Goal: Task Accomplishment & Management: Use online tool/utility

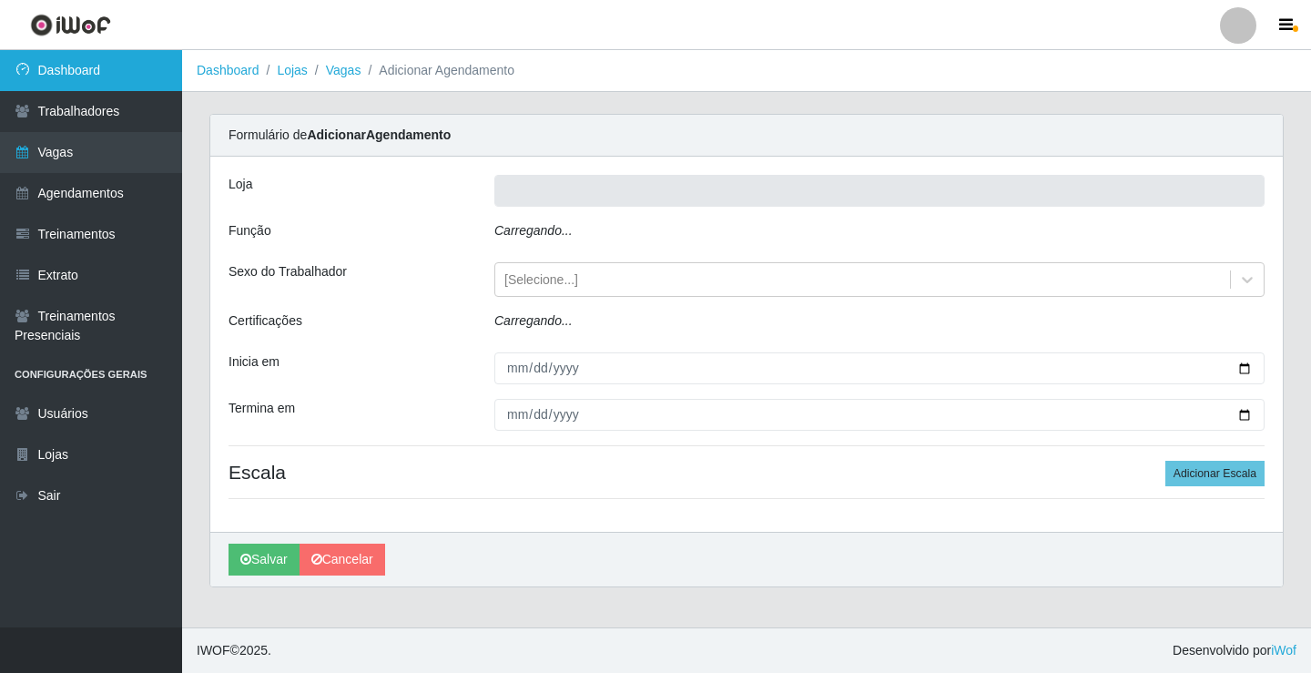
type input "Rede Econômico - Prata"
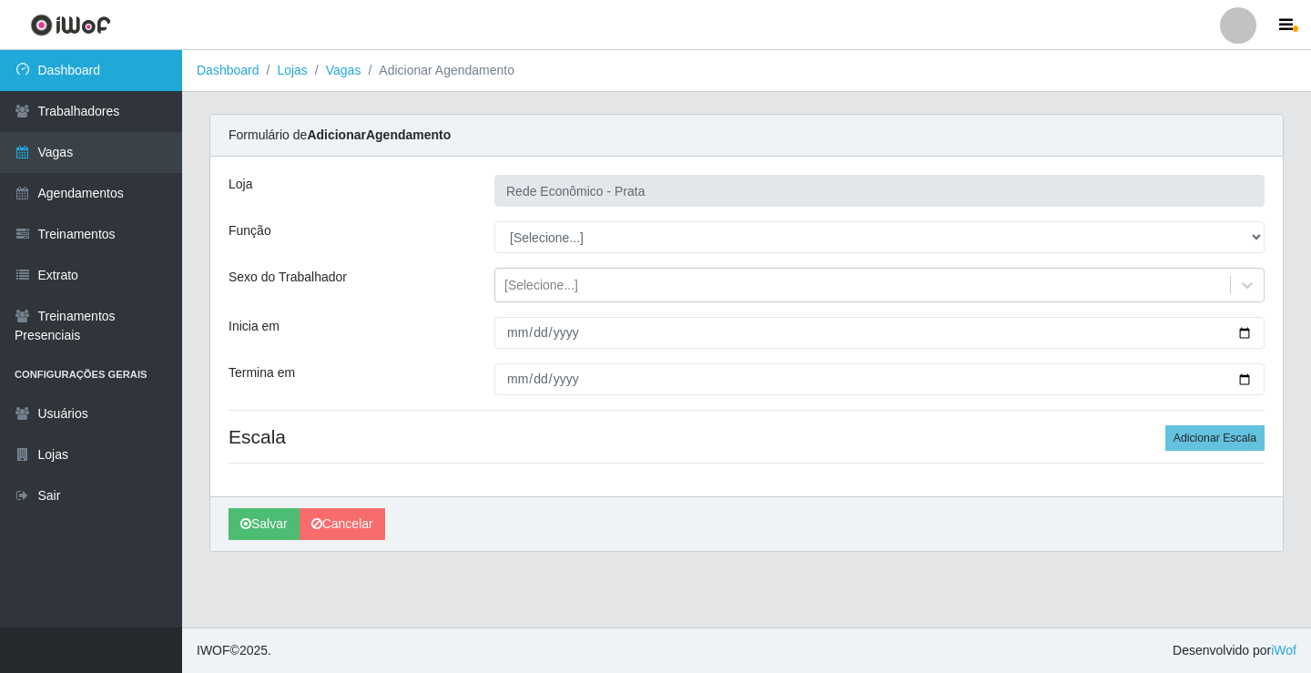
click at [90, 64] on link "Dashboard" at bounding box center [91, 70] width 182 height 41
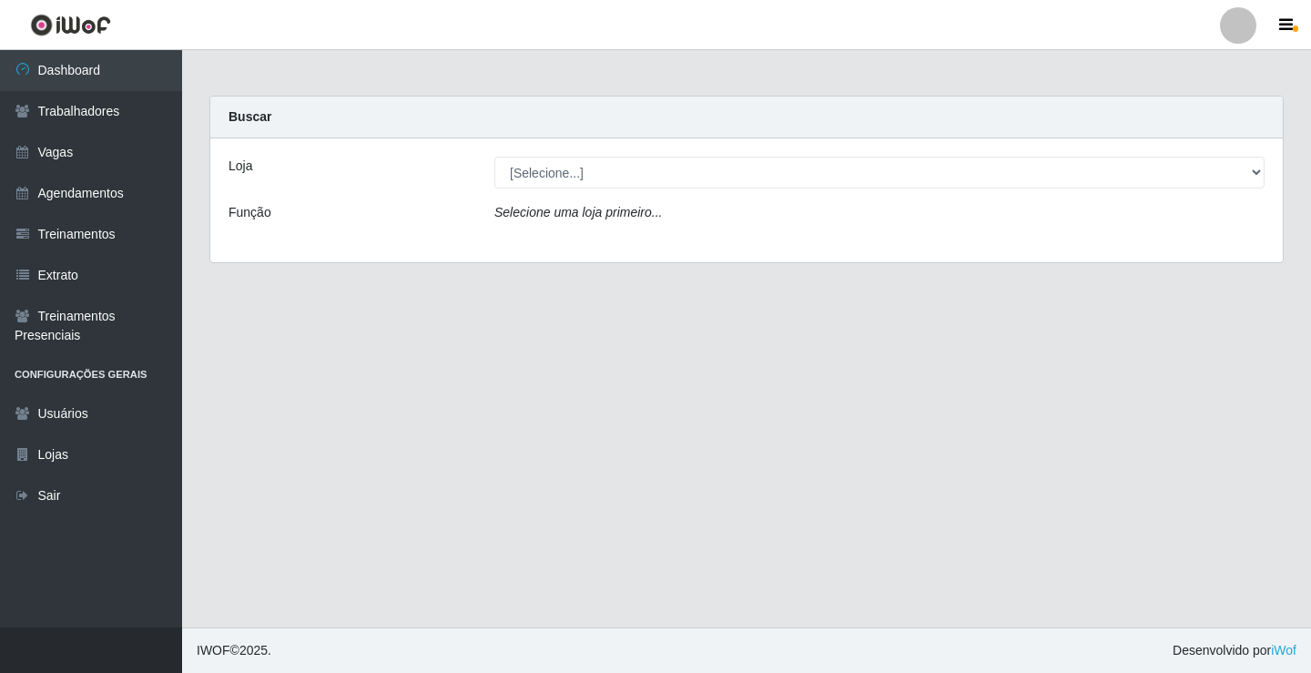
click at [1265, 170] on div "[Selecione...] Rede Econômico - Prata" at bounding box center [880, 173] width 798 height 32
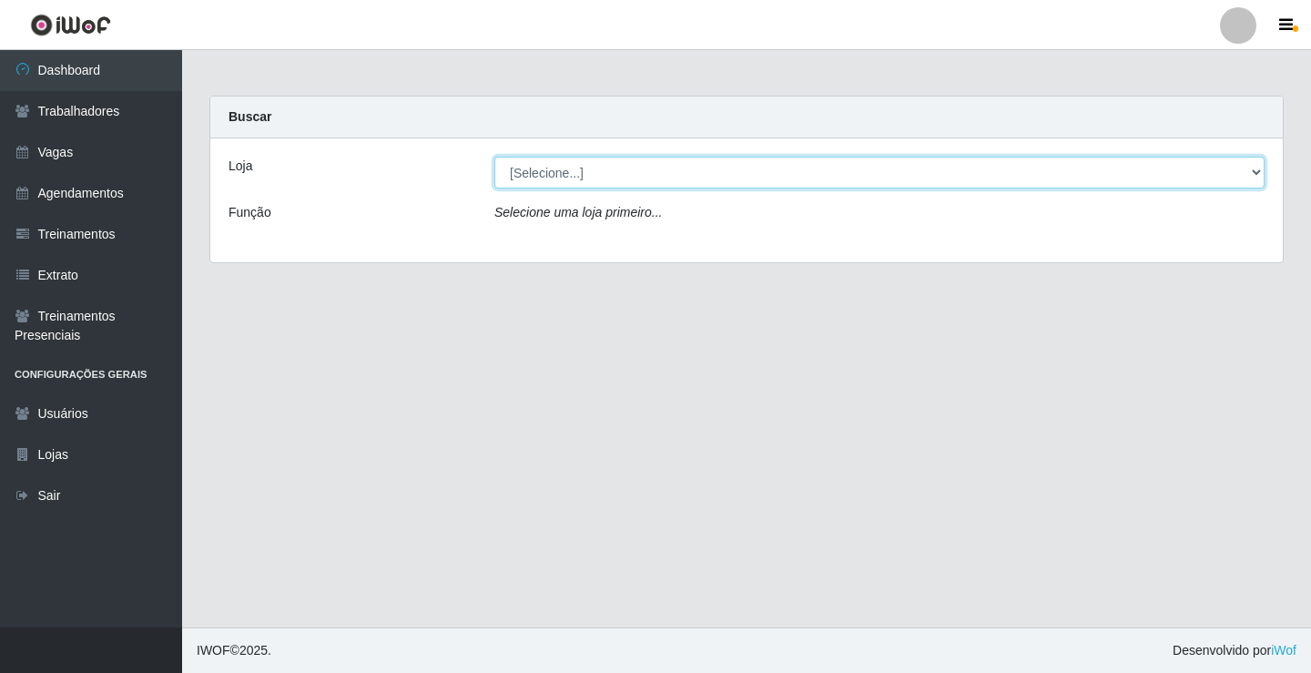
click at [1254, 173] on select "[Selecione...] Rede Econômico - Prata" at bounding box center [879, 173] width 770 height 32
select select "192"
click at [494, 157] on select "[Selecione...] Rede Econômico - Prata" at bounding box center [879, 173] width 770 height 32
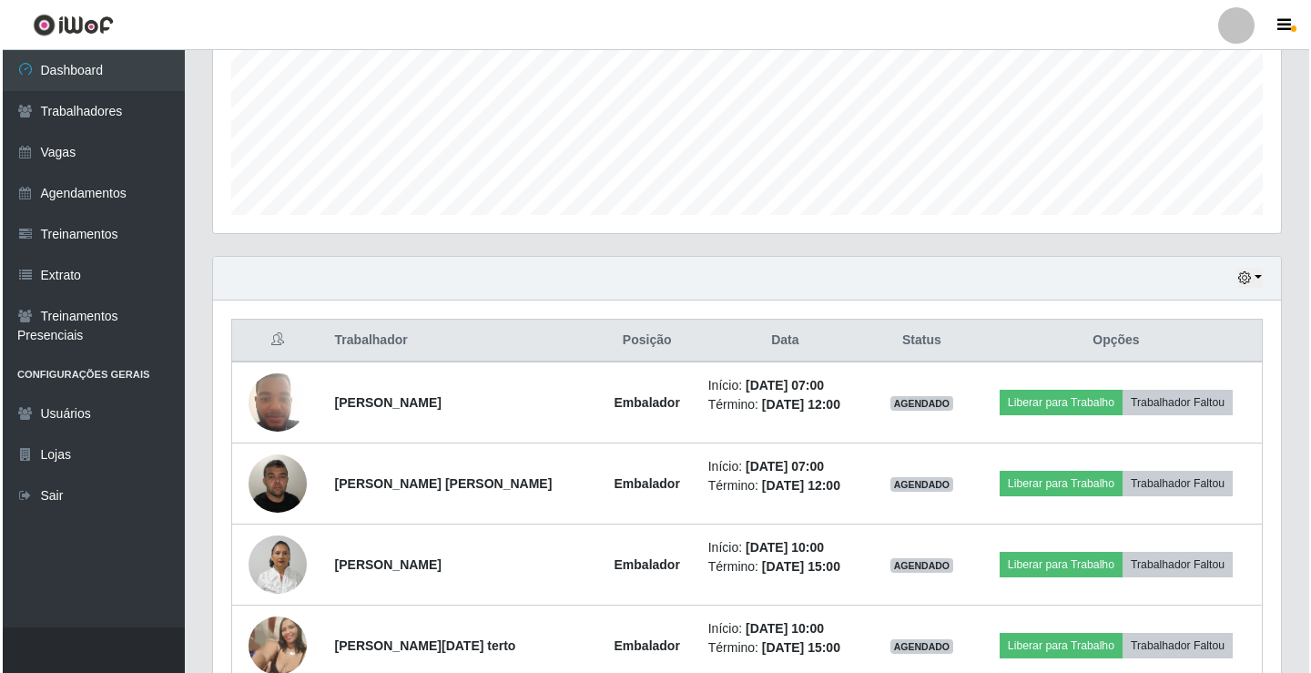
scroll to position [455, 0]
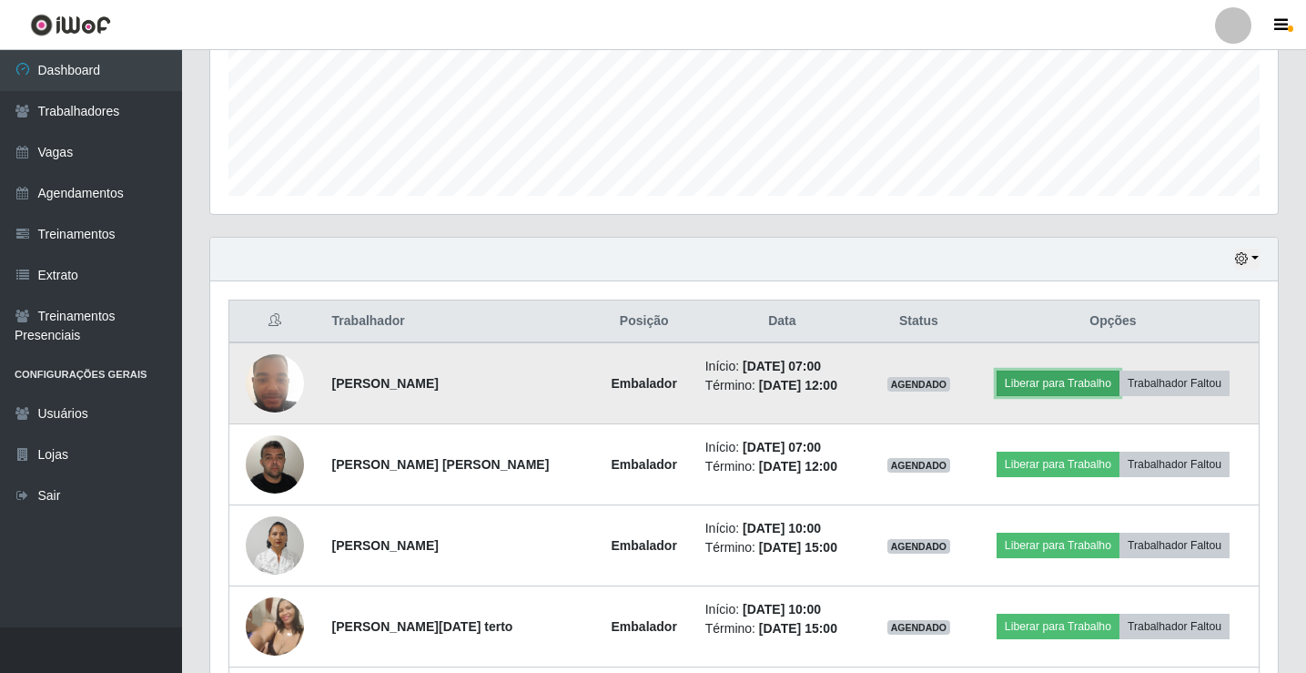
click at [1081, 389] on button "Liberar para Trabalho" at bounding box center [1058, 383] width 123 height 25
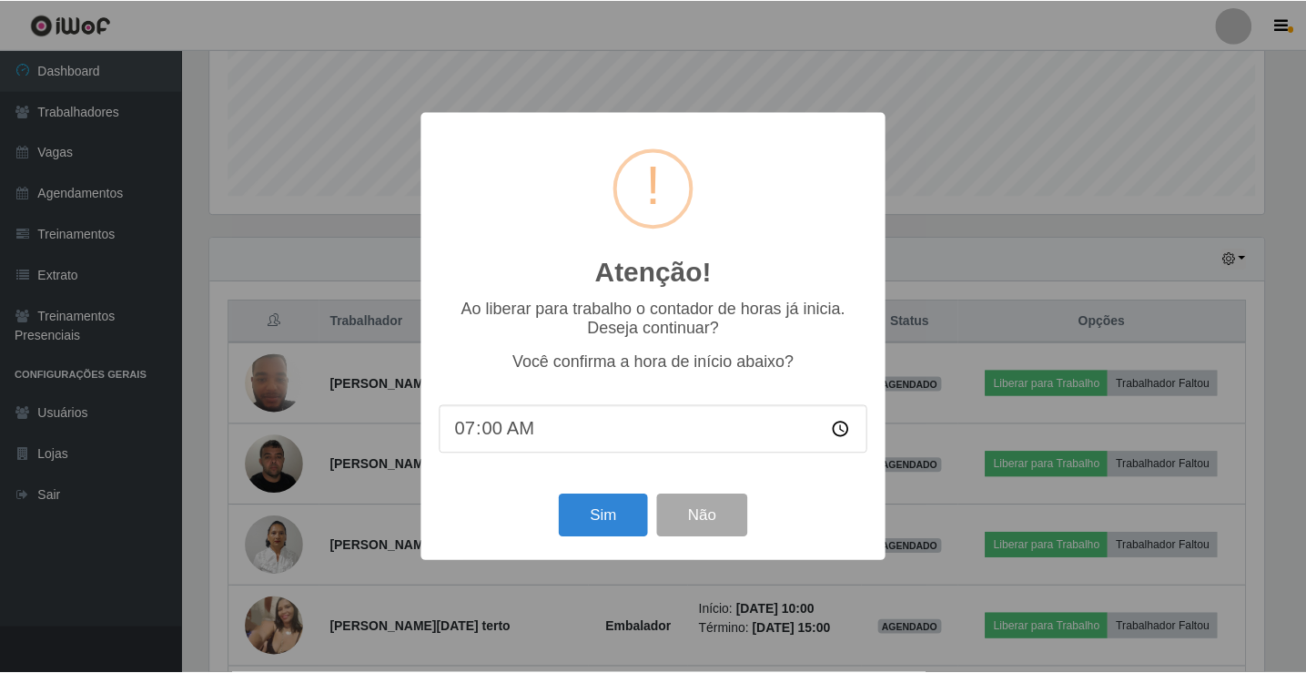
scroll to position [378, 1059]
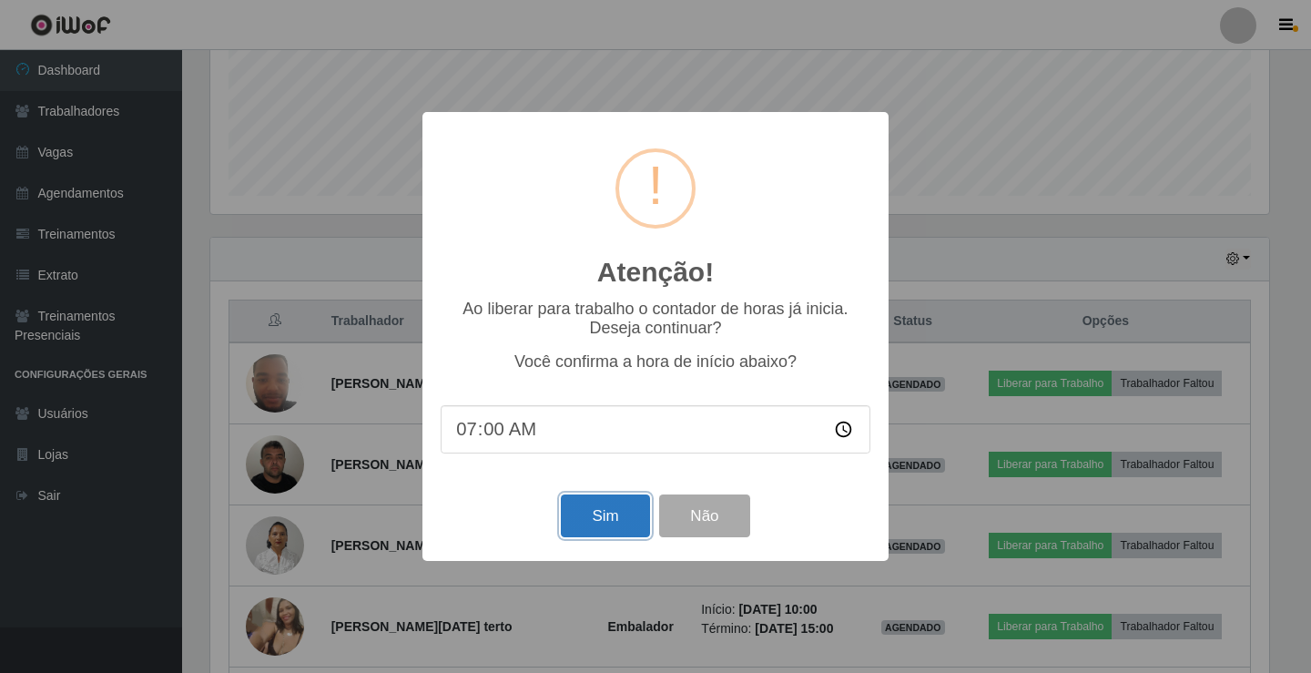
click at [584, 520] on button "Sim" at bounding box center [605, 515] width 88 height 43
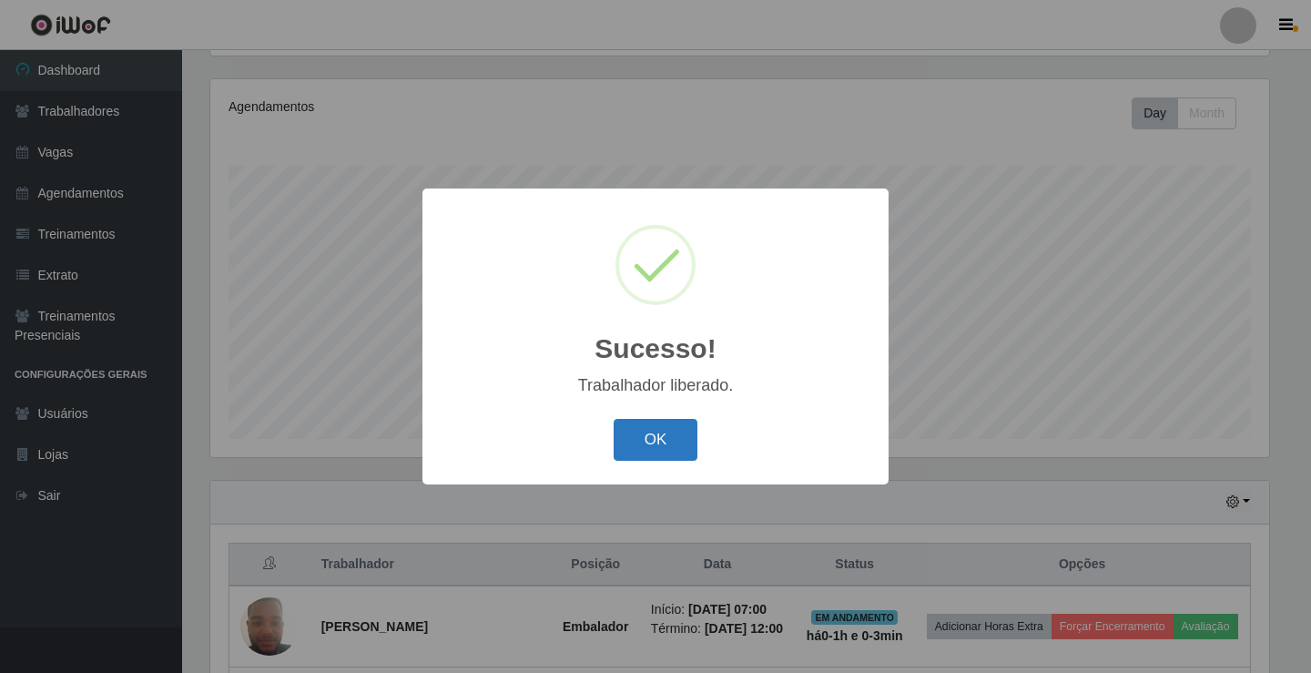
click at [653, 439] on button "OK" at bounding box center [656, 440] width 85 height 43
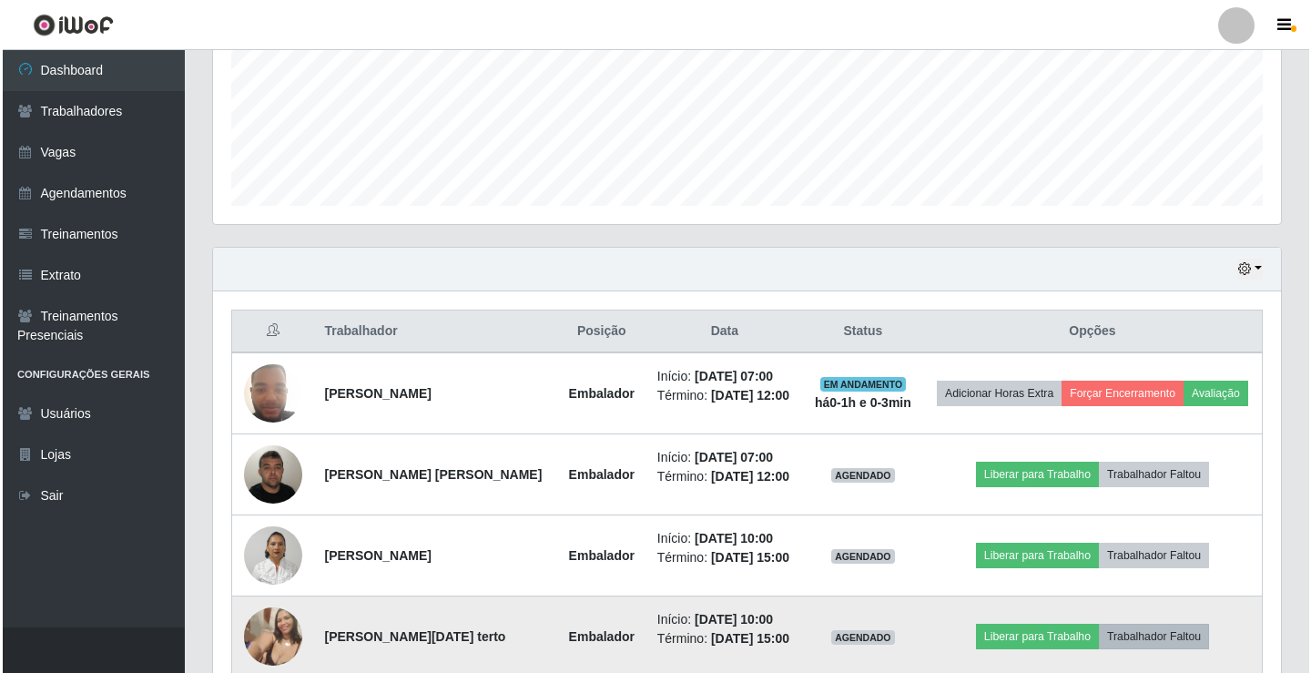
scroll to position [576, 0]
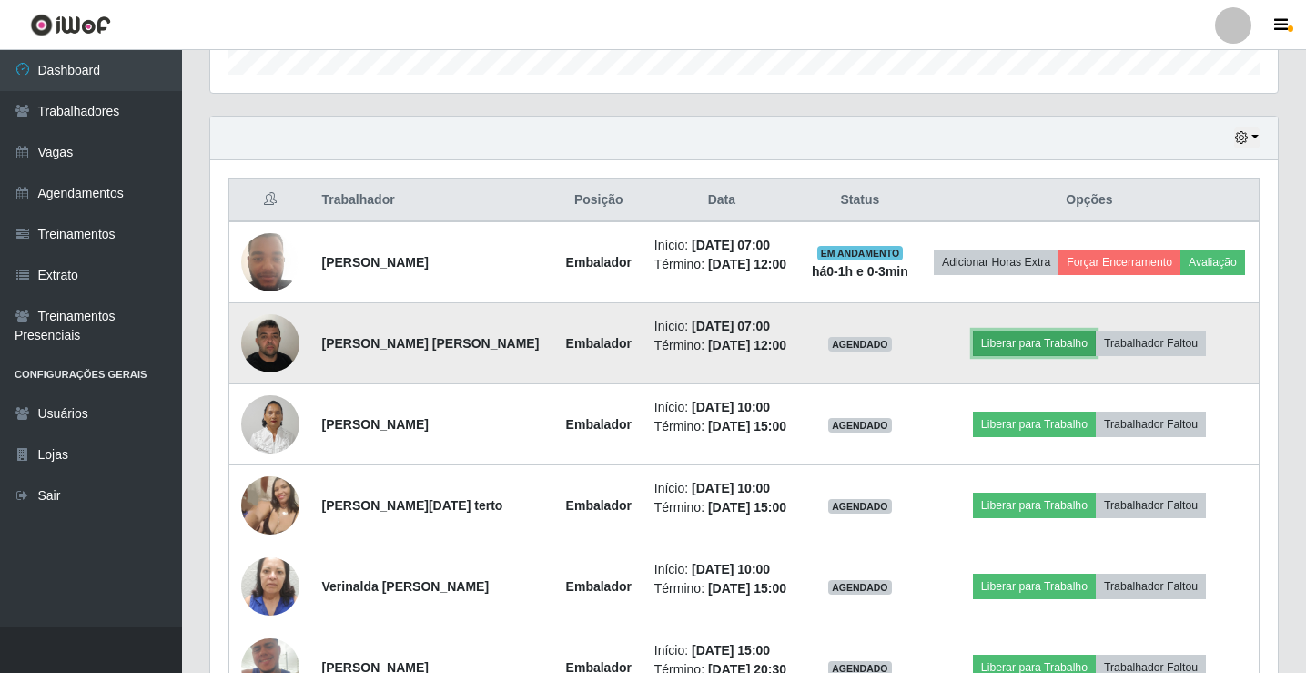
click at [1044, 350] on button "Liberar para Trabalho" at bounding box center [1034, 342] width 123 height 25
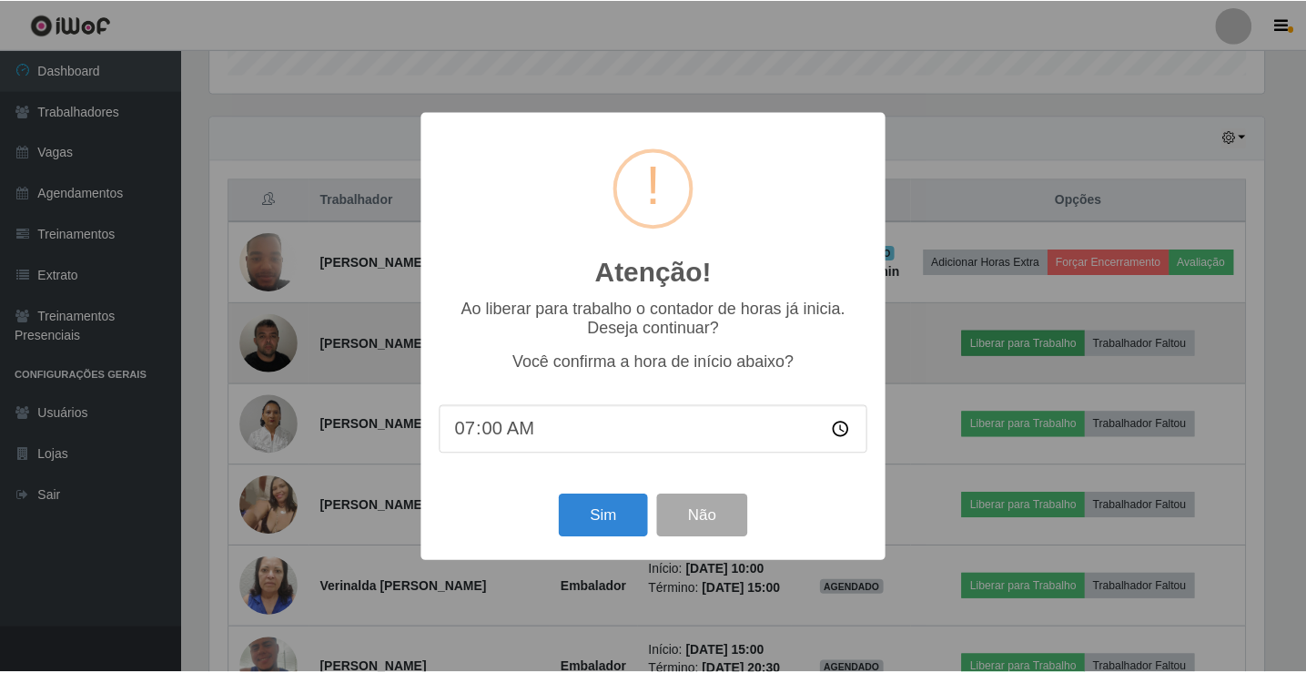
scroll to position [378, 1059]
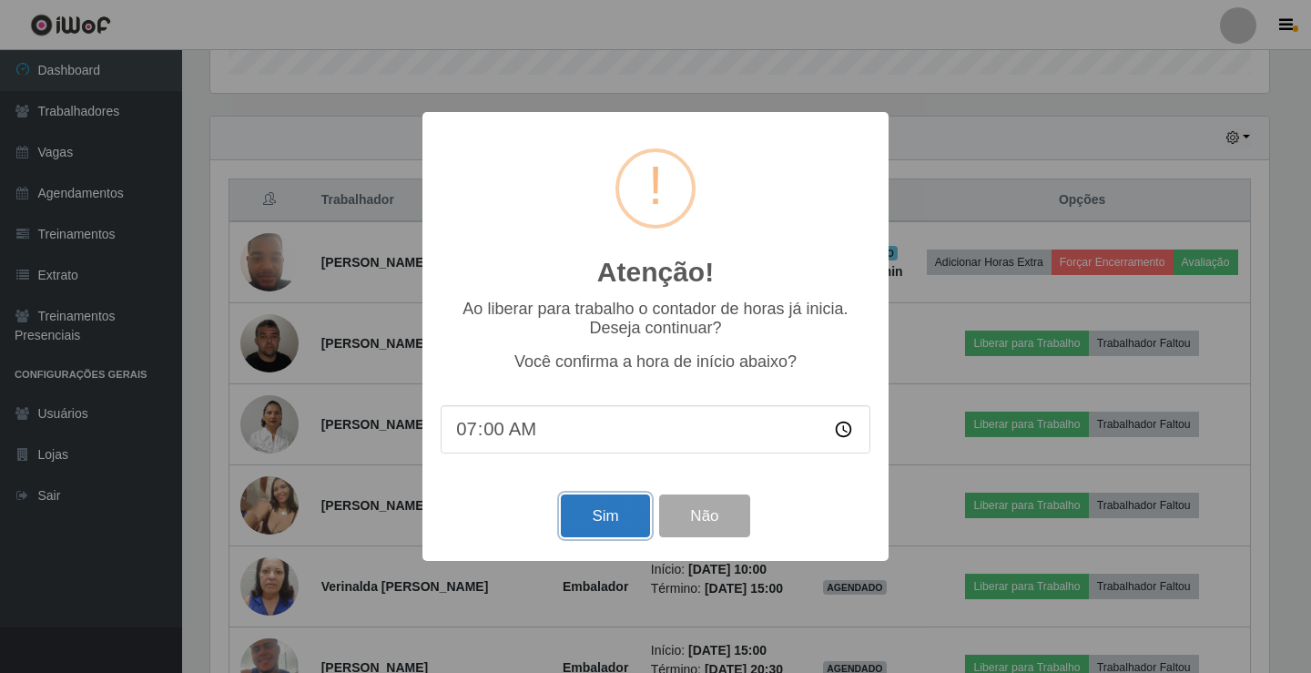
click at [596, 524] on button "Sim" at bounding box center [605, 515] width 88 height 43
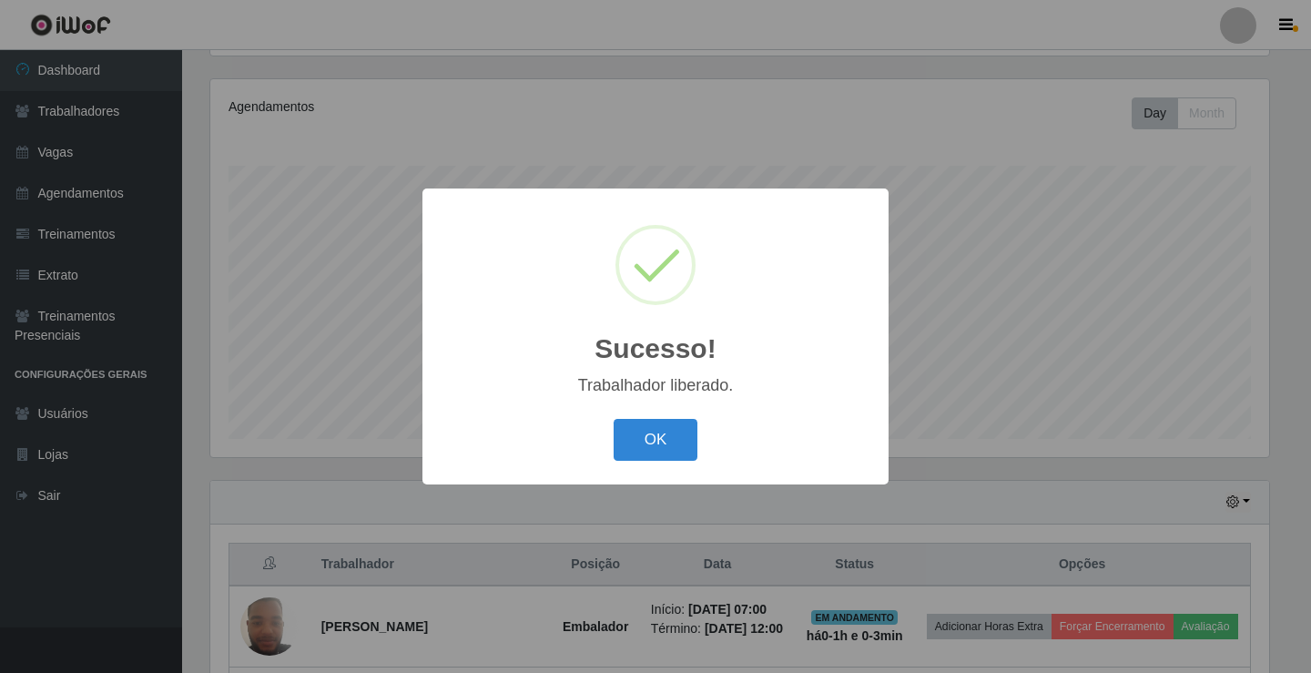
click at [614, 419] on button "OK" at bounding box center [656, 440] width 85 height 43
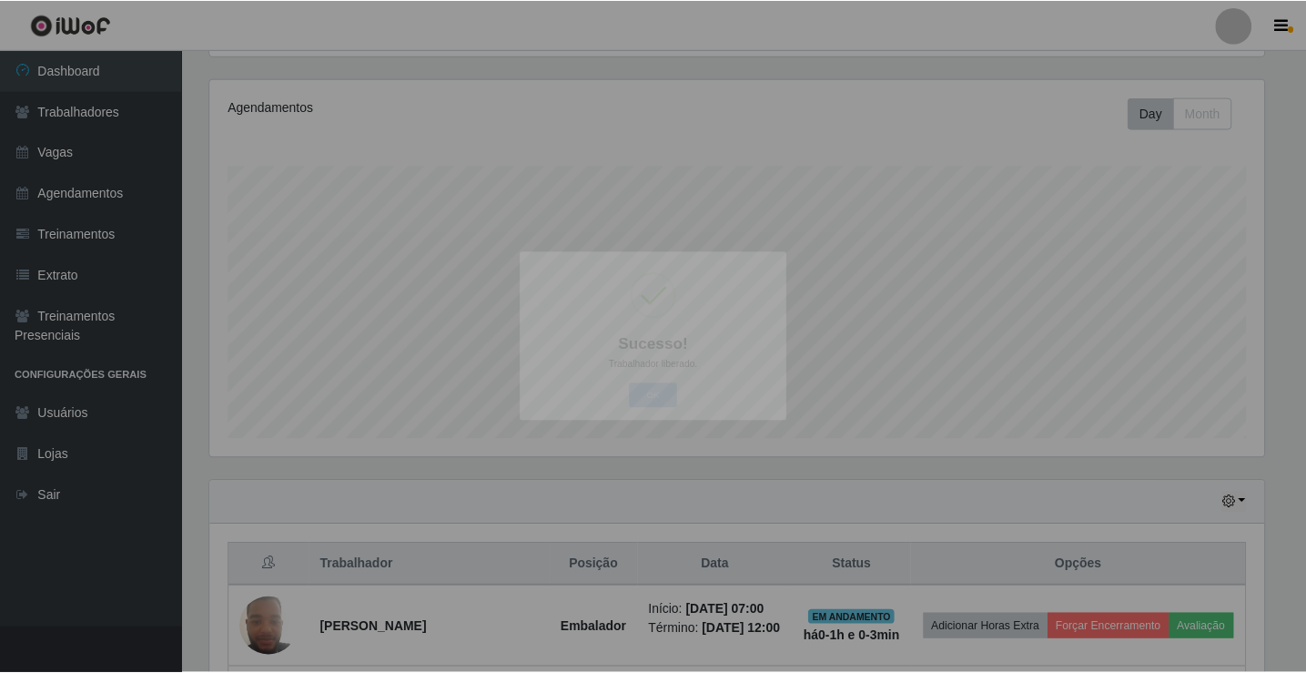
scroll to position [378, 1068]
